Goal: Task Accomplishment & Management: Manage account settings

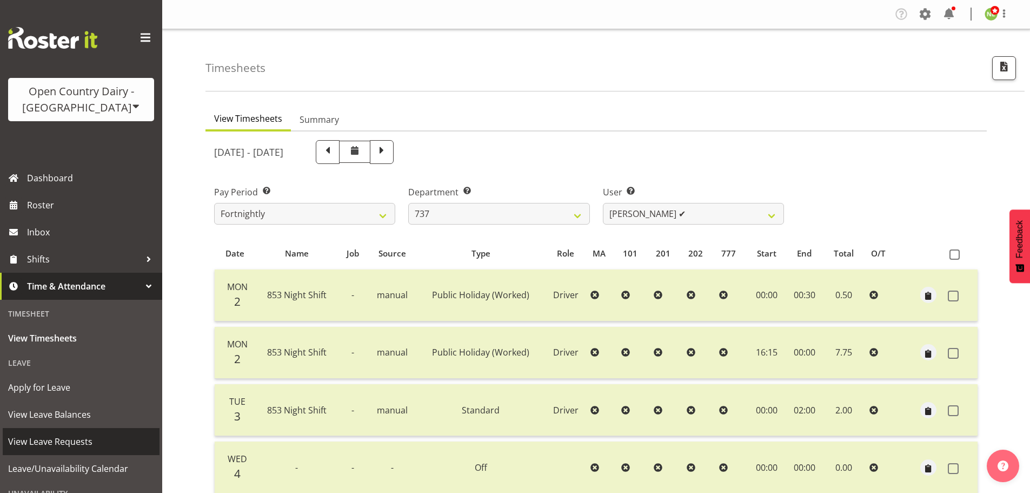
select select "903"
click at [50, 439] on span "View Leave Requests" at bounding box center [81, 441] width 146 height 16
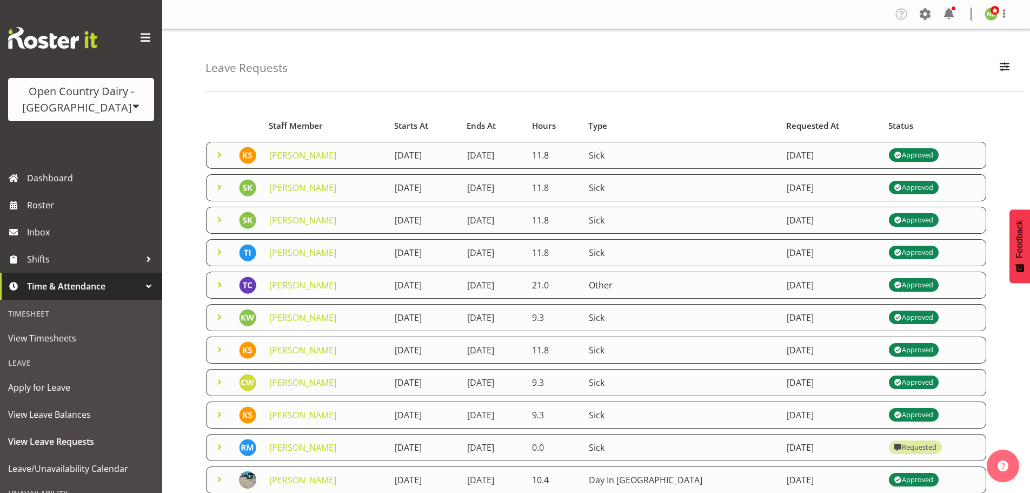
click at [215, 154] on span at bounding box center [219, 154] width 13 height 13
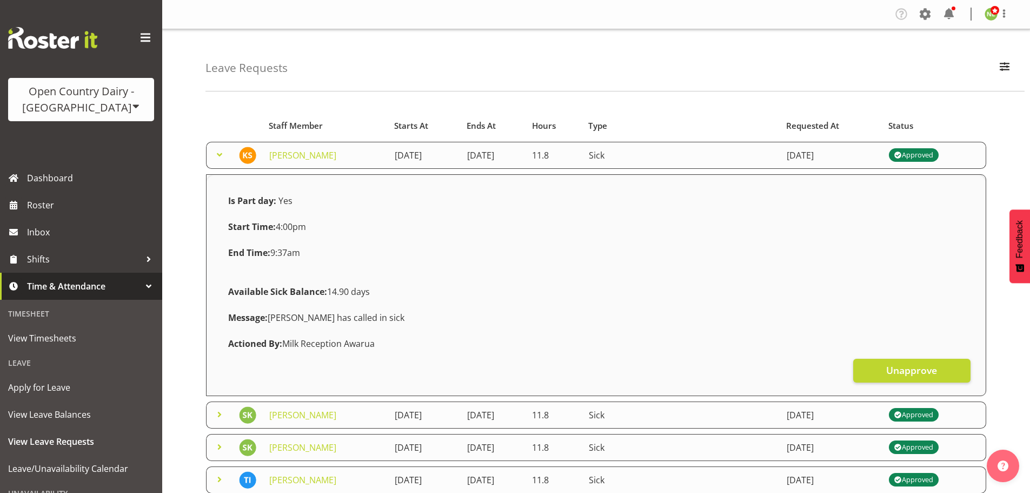
click at [215, 154] on span at bounding box center [219, 154] width 13 height 13
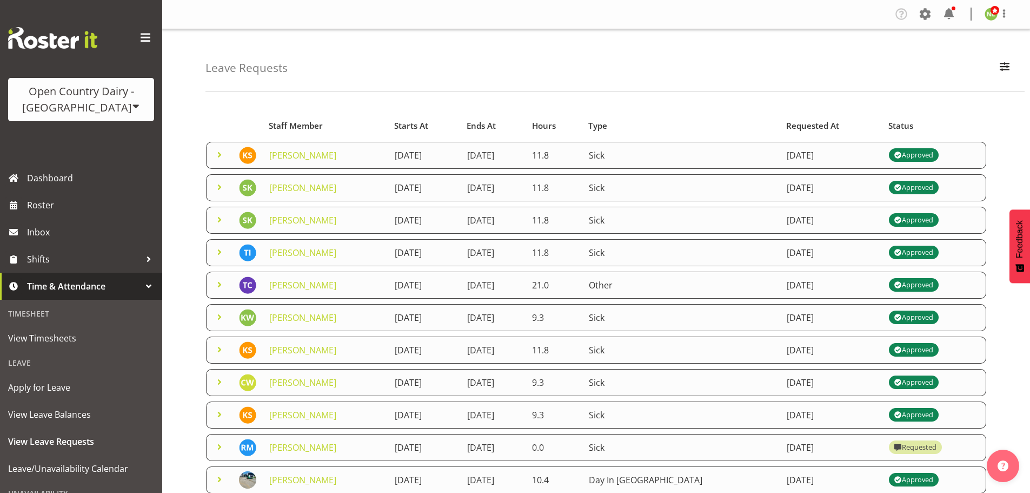
click at [217, 187] on span at bounding box center [219, 187] width 13 height 13
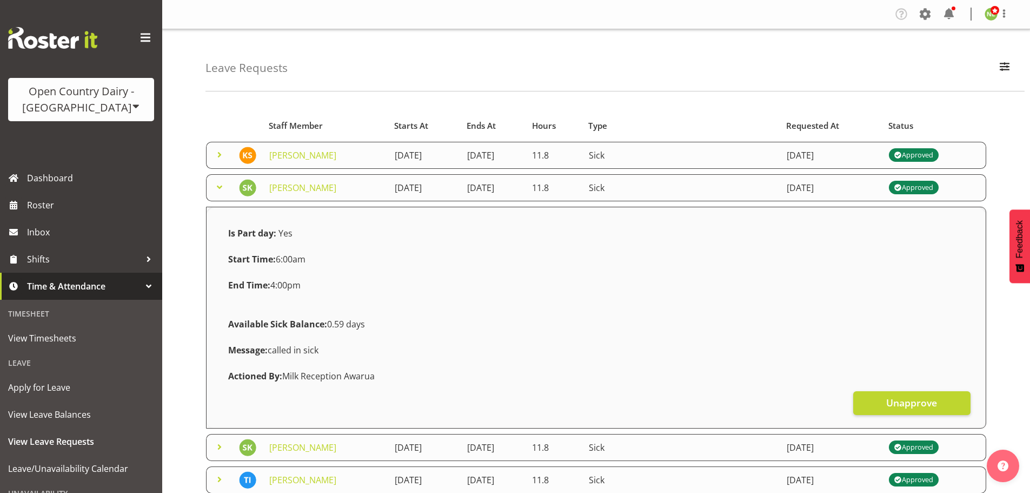
click at [218, 186] on span at bounding box center [219, 187] width 13 height 13
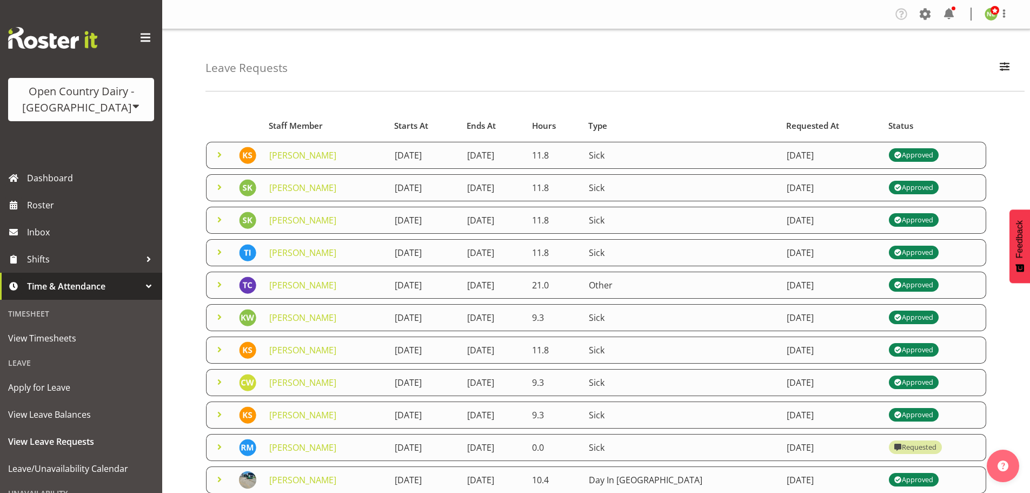
click at [223, 217] on span at bounding box center [219, 219] width 13 height 13
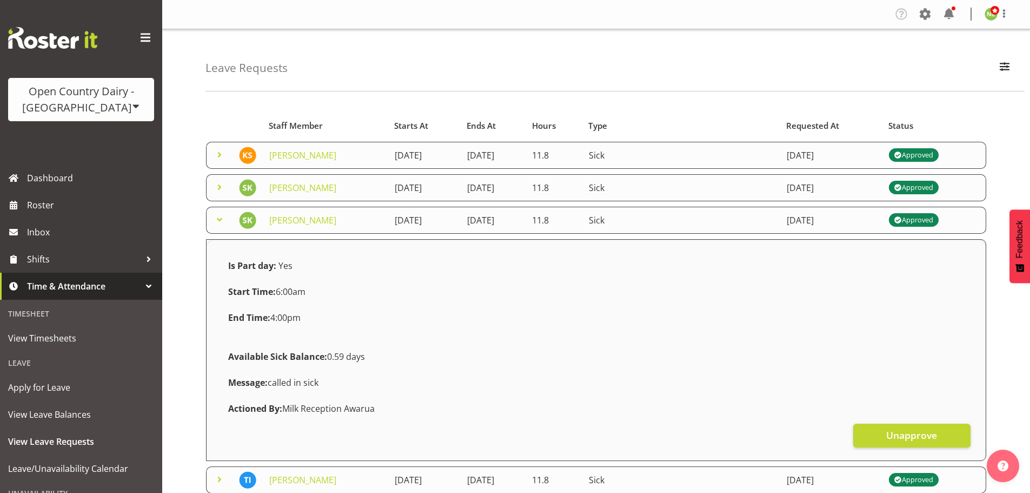
click at [221, 218] on span at bounding box center [219, 219] width 13 height 13
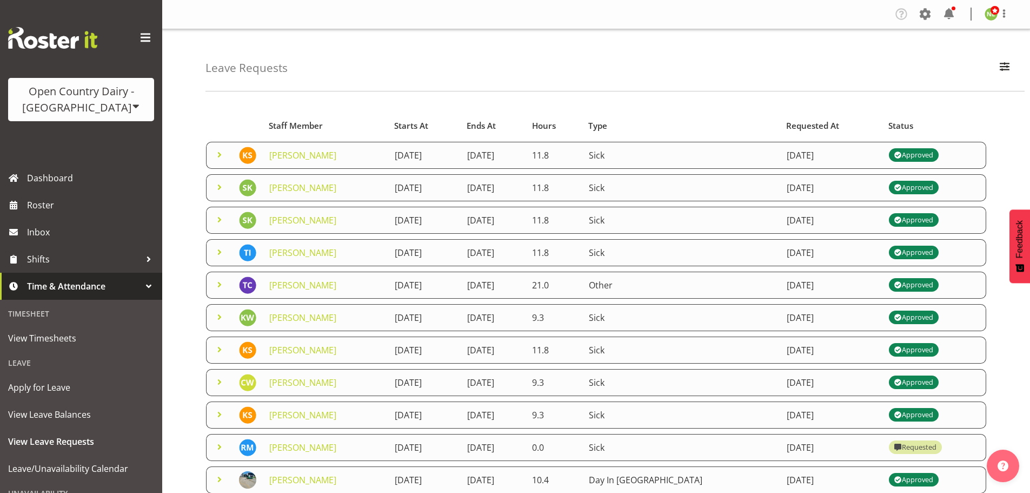
click at [213, 251] on span at bounding box center [219, 252] width 13 height 13
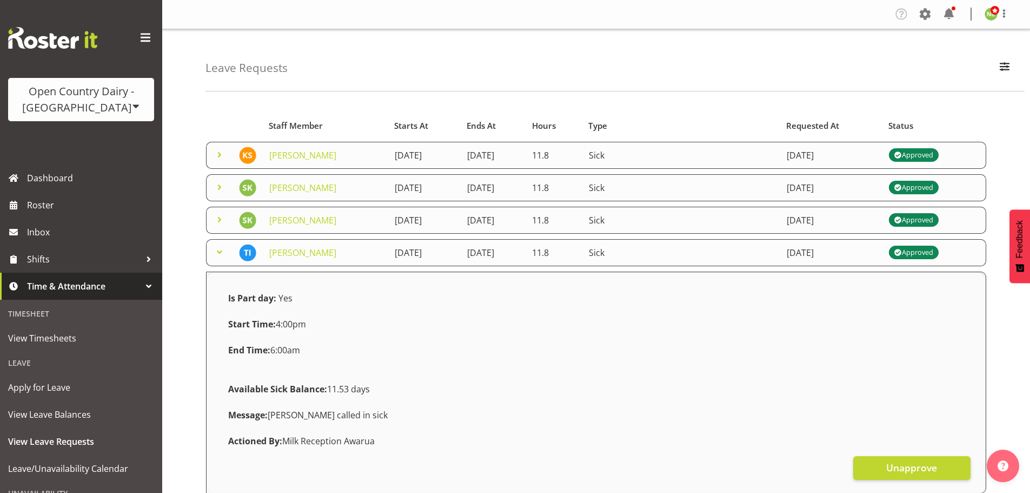
click at [213, 251] on span at bounding box center [219, 252] width 13 height 13
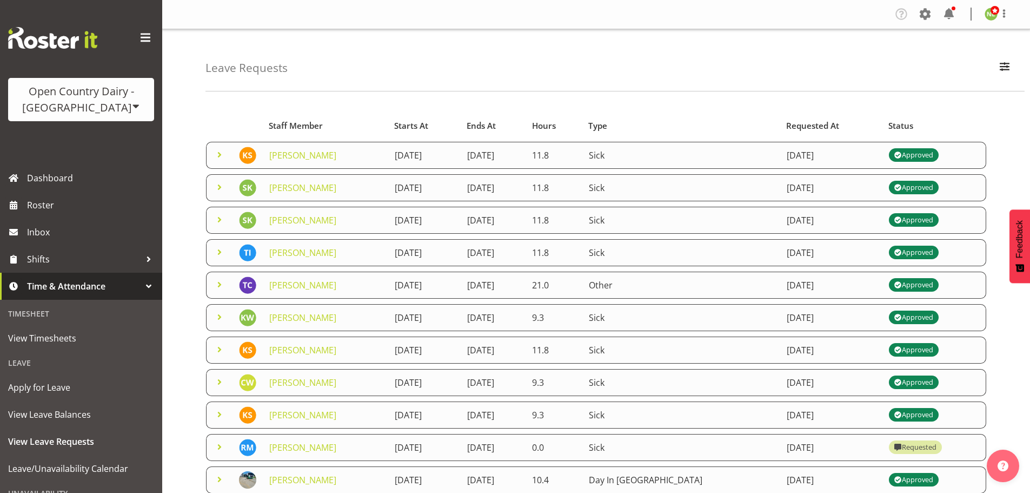
click at [218, 281] on span at bounding box center [219, 284] width 13 height 13
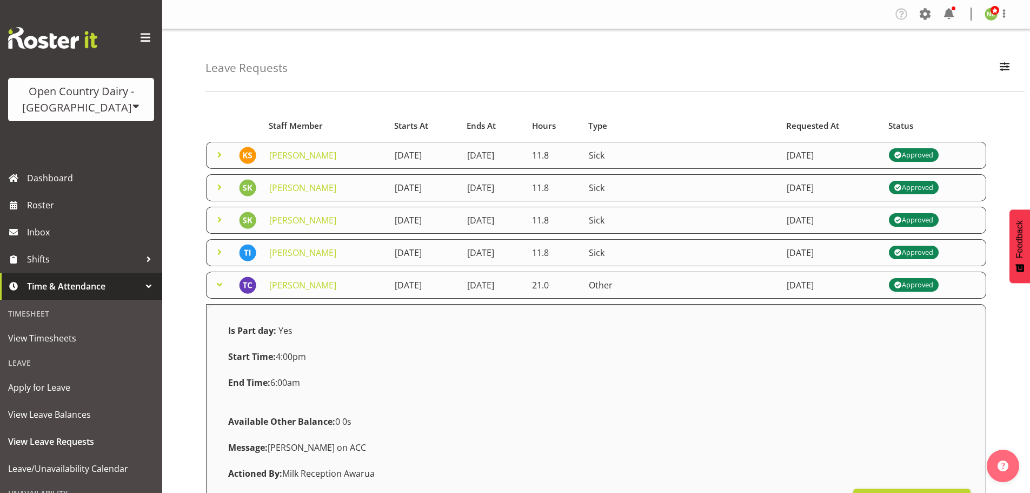
click at [218, 281] on span at bounding box center [219, 284] width 13 height 13
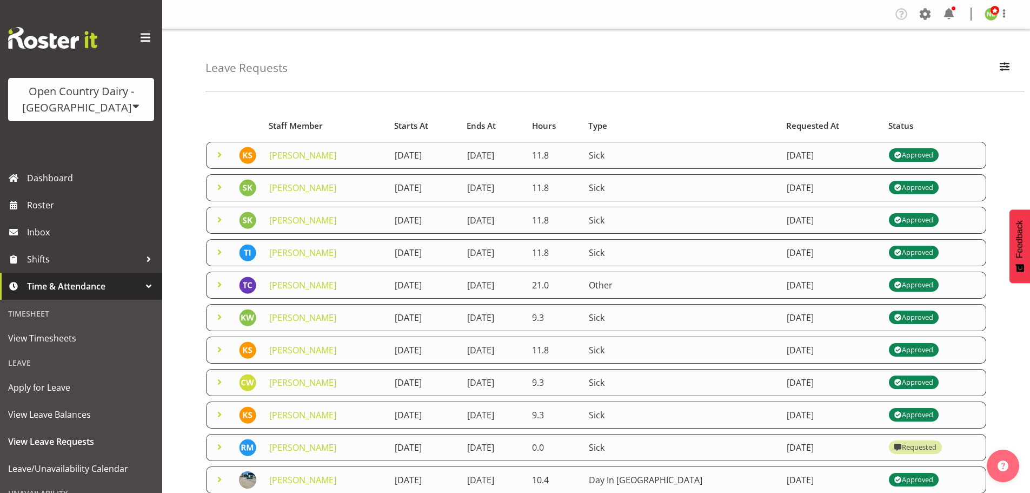
scroll to position [54, 0]
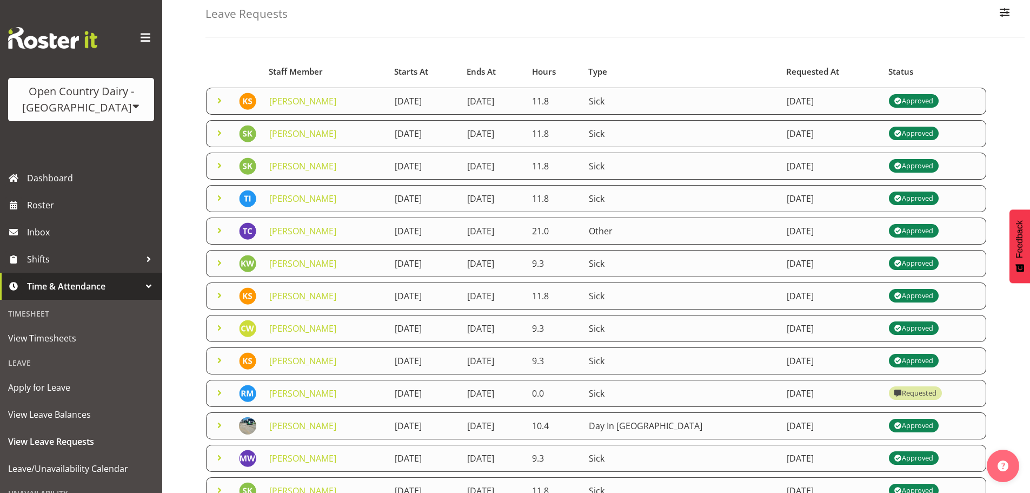
click at [216, 423] on span at bounding box center [219, 425] width 13 height 13
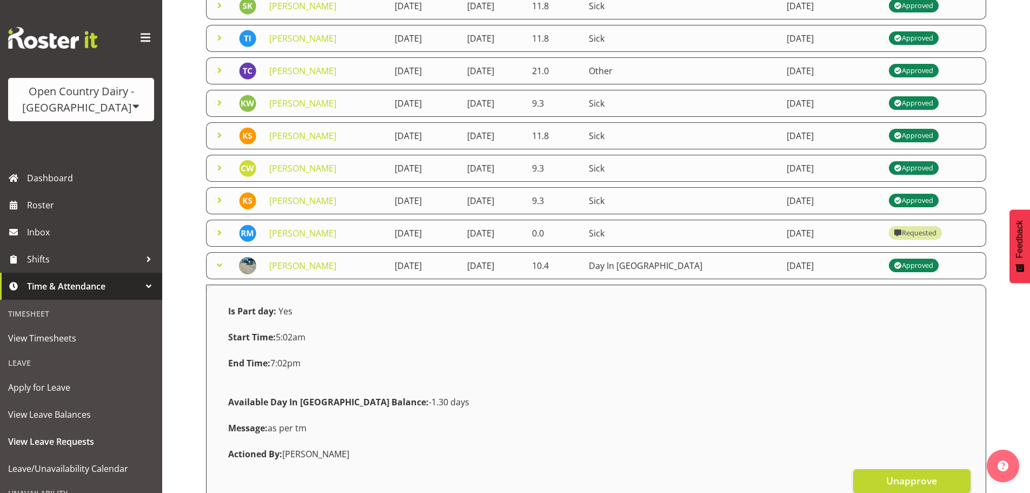
scroll to position [216, 0]
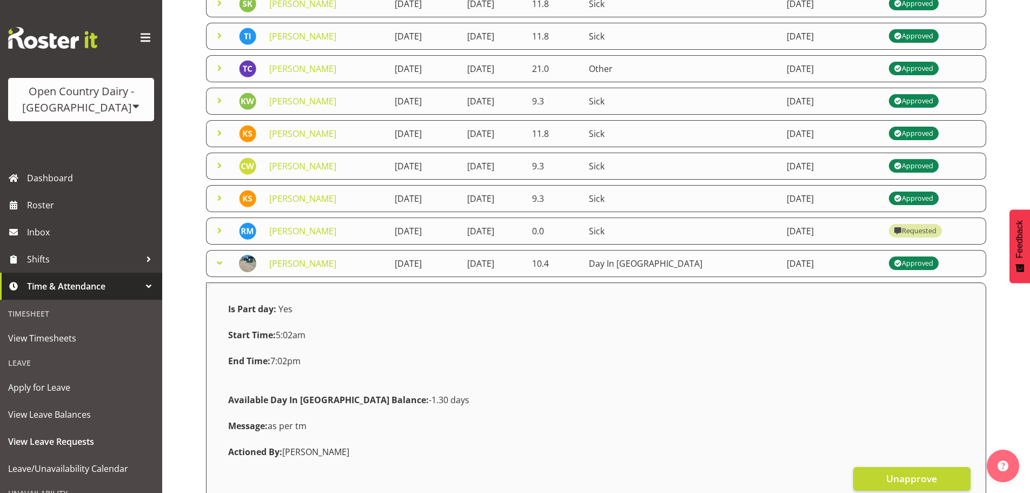
click at [220, 262] on span at bounding box center [219, 262] width 13 height 13
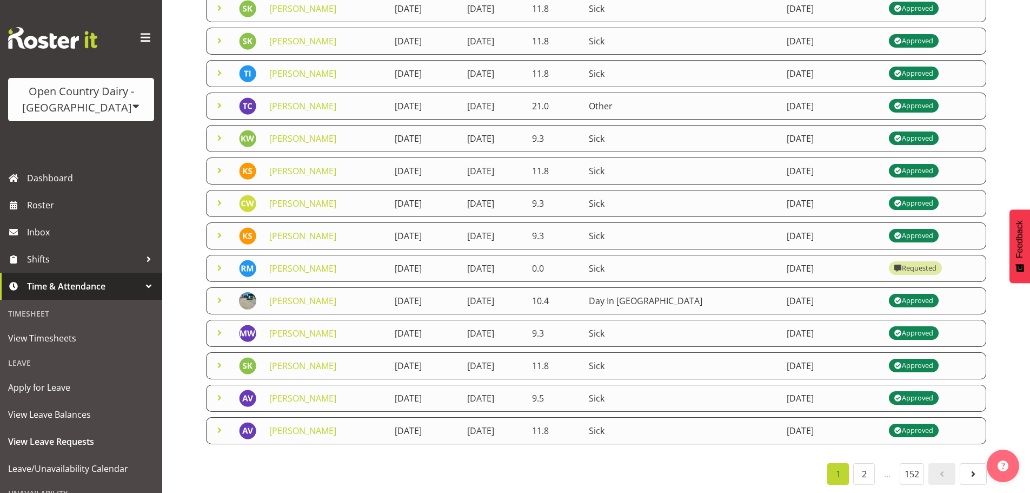
scroll to position [187, 0]
click at [221, 326] on span at bounding box center [219, 332] width 13 height 13
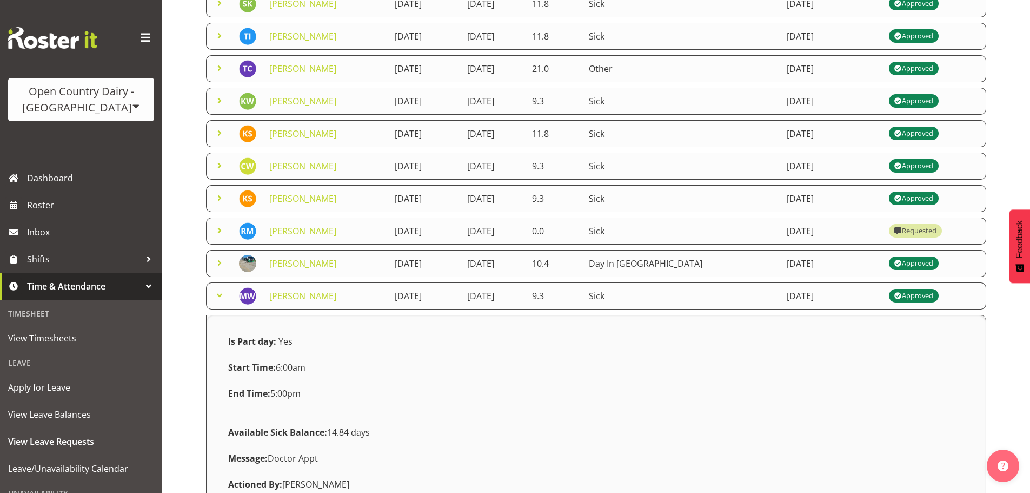
click at [220, 324] on div "Is Part day: Yes Start Time: 6:00am End Time: 5:00pm Available Sick Balance: 14…" at bounding box center [596, 426] width 766 height 212
click at [218, 293] on span at bounding box center [219, 295] width 13 height 13
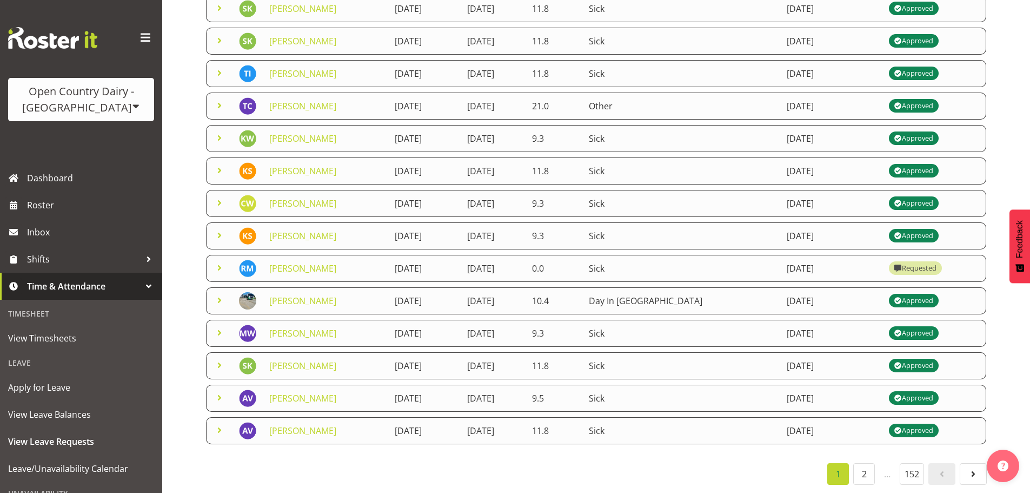
scroll to position [187, 0]
click at [77, 414] on span "View Leave Balances" at bounding box center [81, 414] width 146 height 16
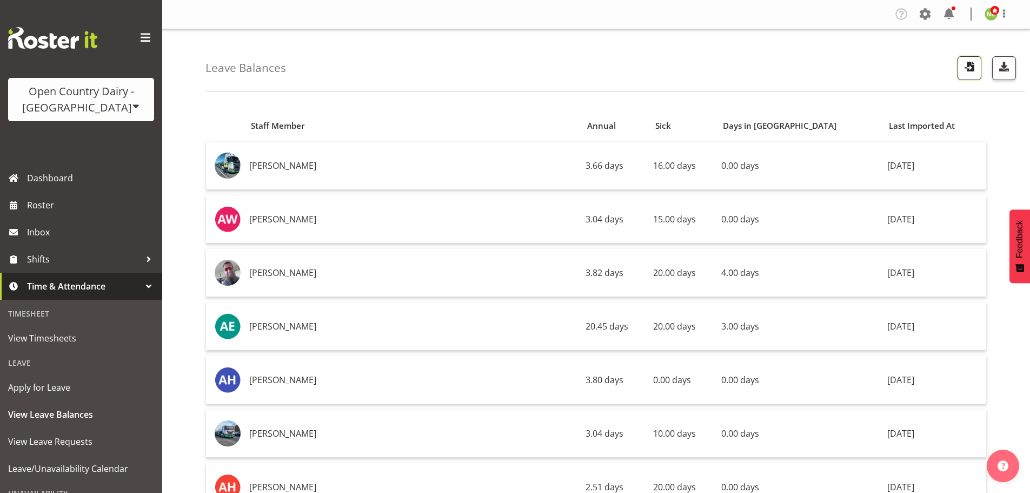
click at [965, 66] on span "button" at bounding box center [970, 66] width 14 height 14
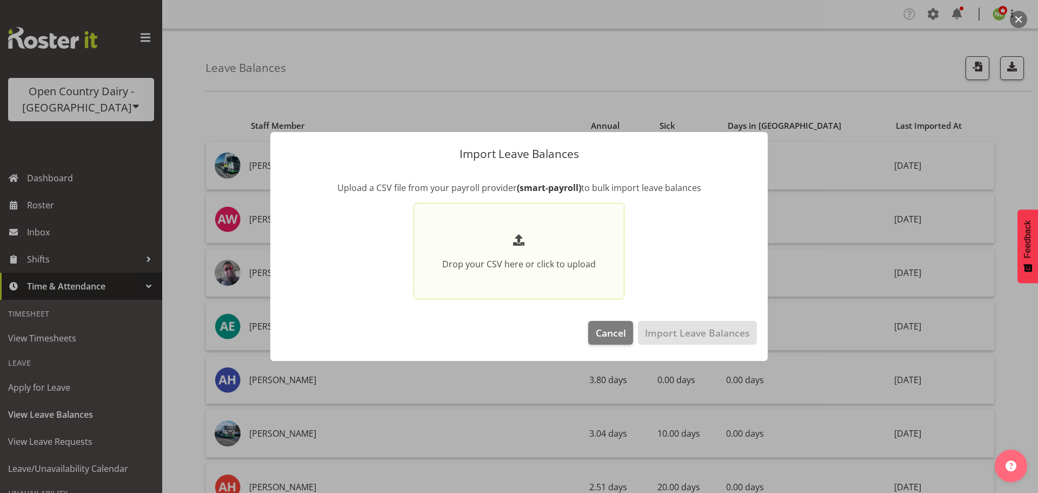
click at [515, 245] on span at bounding box center [518, 239] width 17 height 17
click at [515, 245] on input "Drop your CSV here or click to upload" at bounding box center [519, 251] width 211 height 97
type input "C:\fakepath\SI LeaveBalances pe14092025.csv"
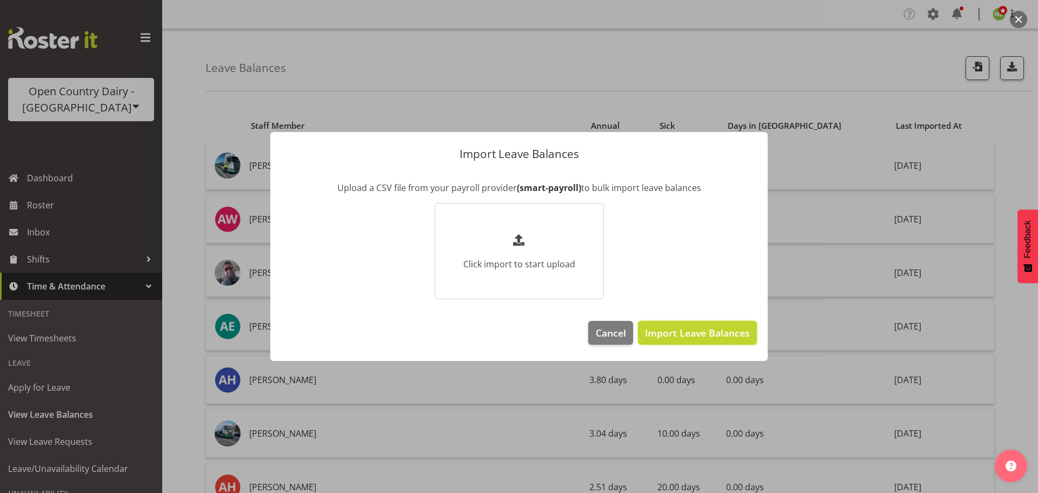
click at [717, 334] on span "Import Leave Balances" at bounding box center [697, 333] width 105 height 14
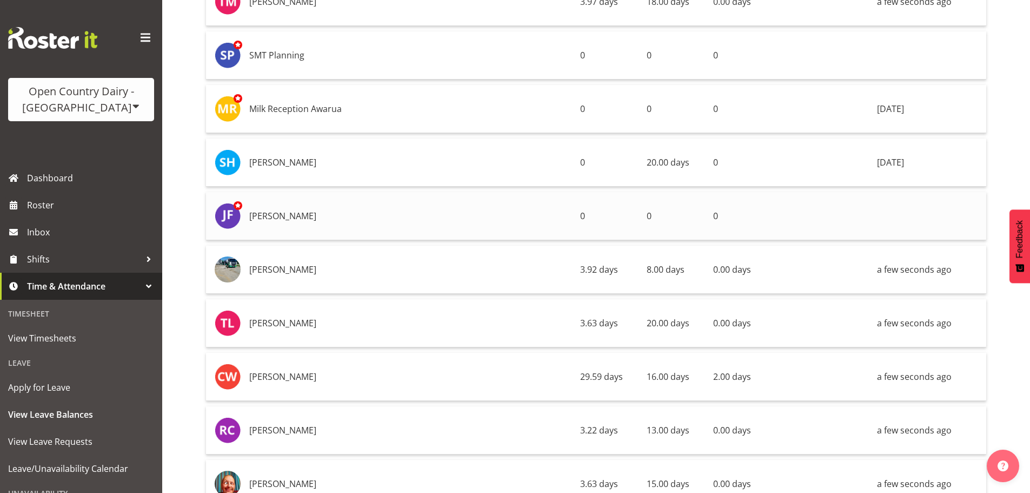
scroll to position [3785, 0]
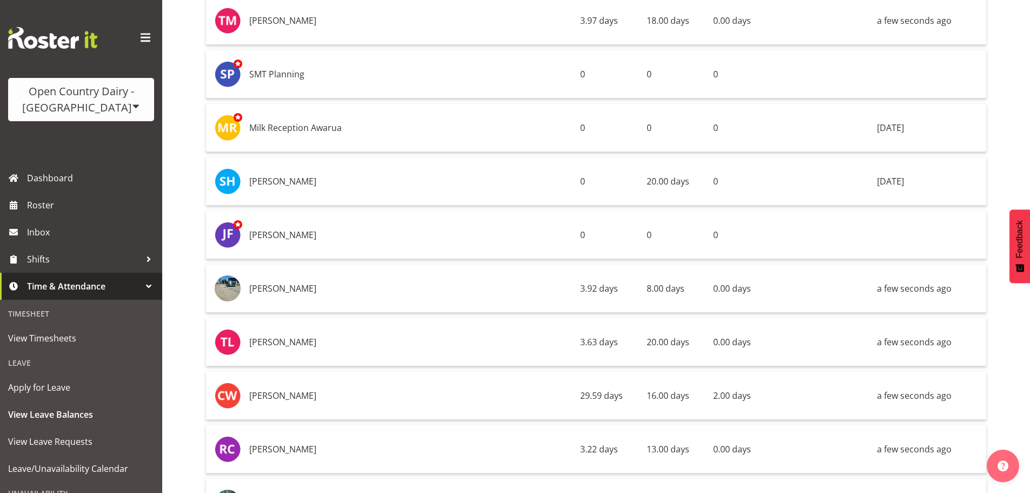
click at [132, 105] on span at bounding box center [136, 106] width 9 height 9
click at [88, 140] on link "Open Country Dairy - [GEOGRAPHIC_DATA]" at bounding box center [112, 137] width 209 height 19
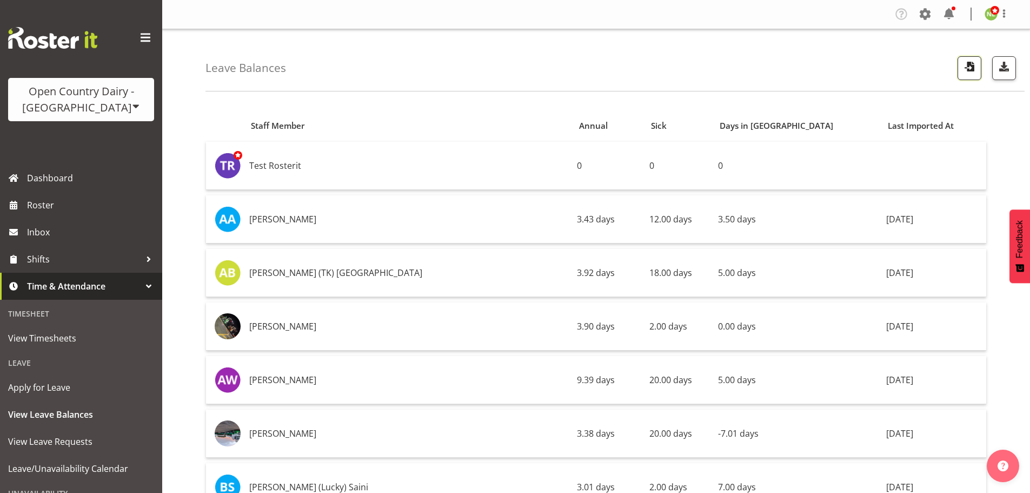
click at [970, 69] on span "button" at bounding box center [970, 66] width 14 height 14
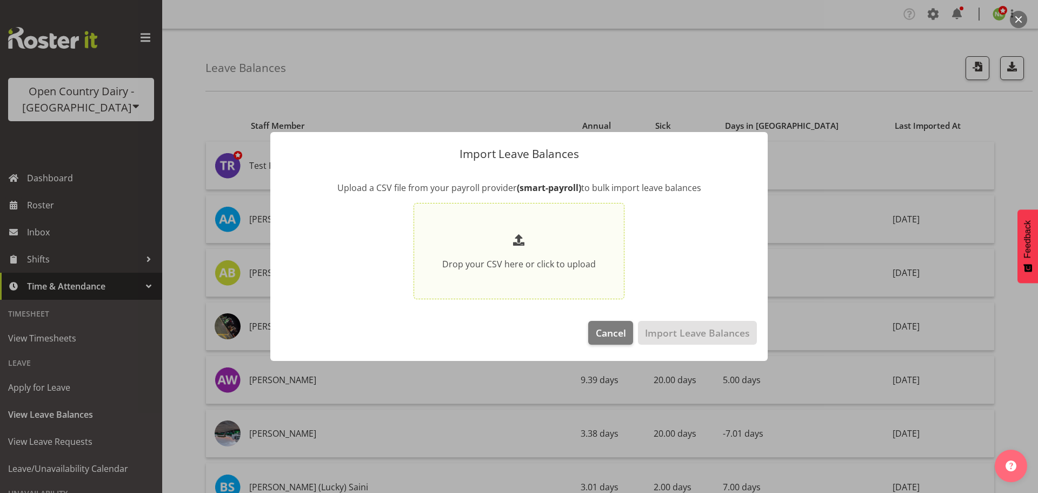
click at [511, 254] on div "Drop your CSV here or click to upload" at bounding box center [519, 250] width 154 height 39
click at [511, 254] on input "Drop your CSV here or click to upload" at bounding box center [519, 251] width 211 height 97
type input "C:\fakepath\NI LeaveBalances pe14092025.csv"
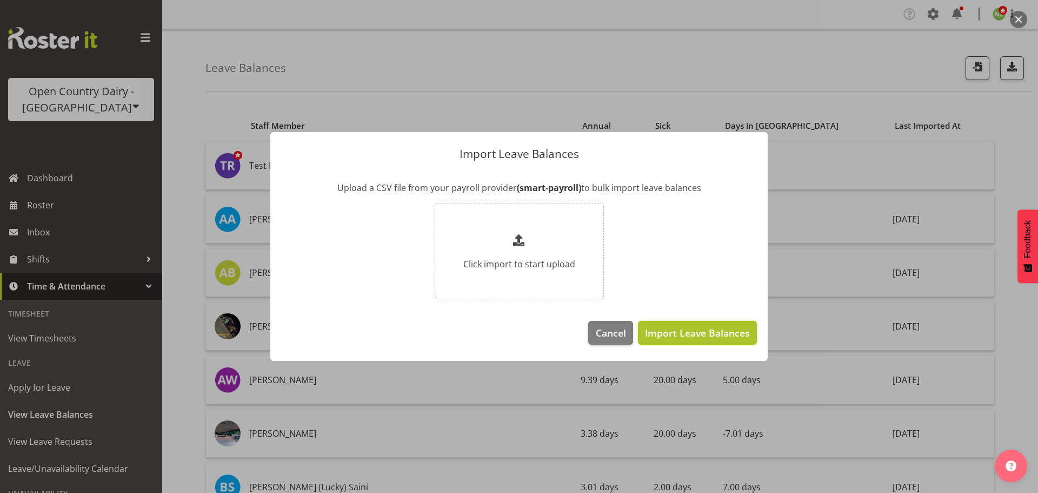
click at [697, 328] on span "Import Leave Balances" at bounding box center [697, 333] width 105 height 14
